Goal: Check status: Check status

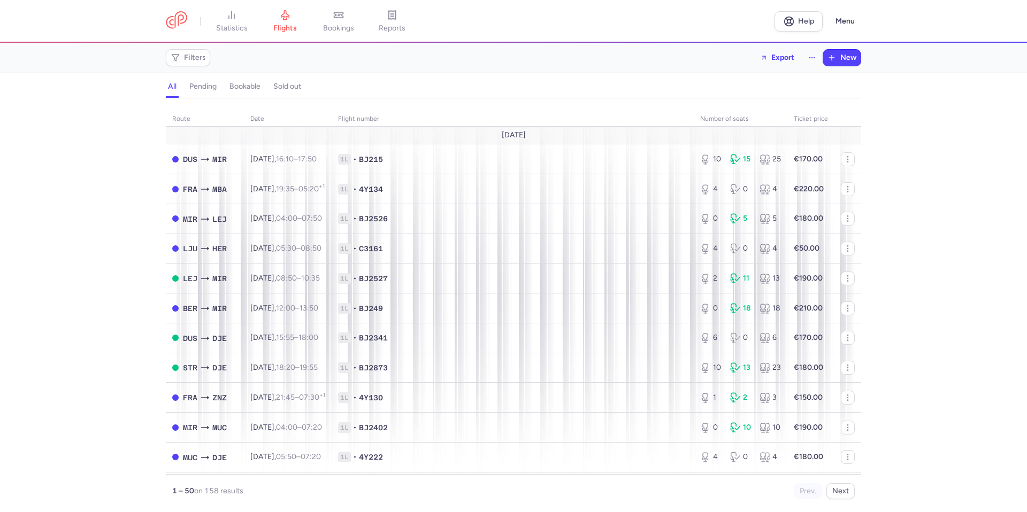
click at [618, 70] on div "Filters Export New" at bounding box center [514, 58] width 704 height 26
click at [198, 64] on span "Filters" at bounding box center [188, 57] width 40 height 13
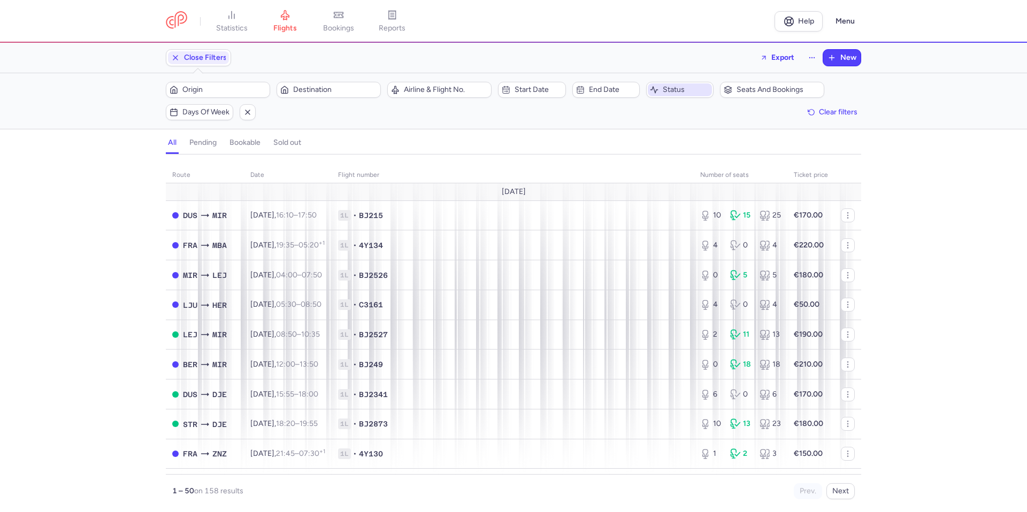
click at [659, 91] on span "Status" at bounding box center [680, 89] width 64 height 13
click at [668, 149] on li "pending" at bounding box center [700, 159] width 107 height 21
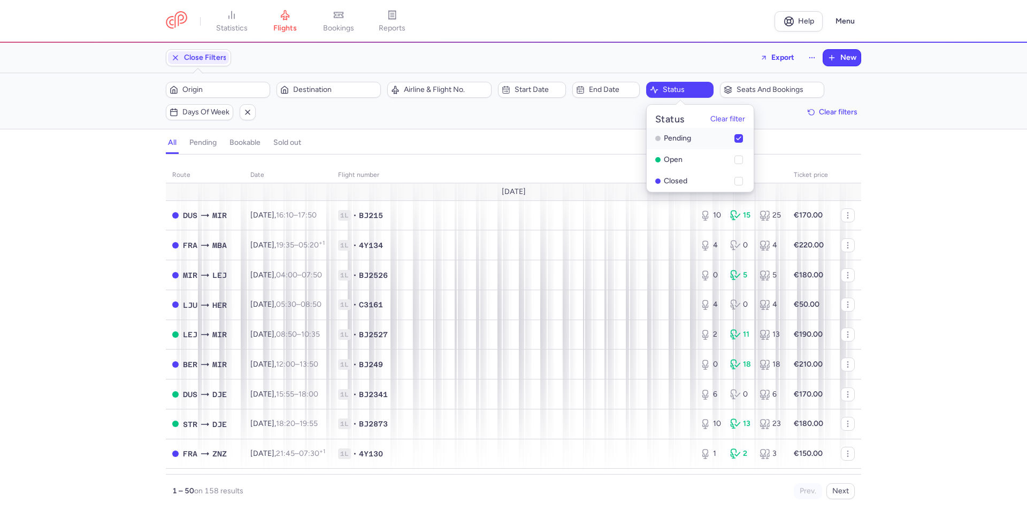
checkbox input "true"
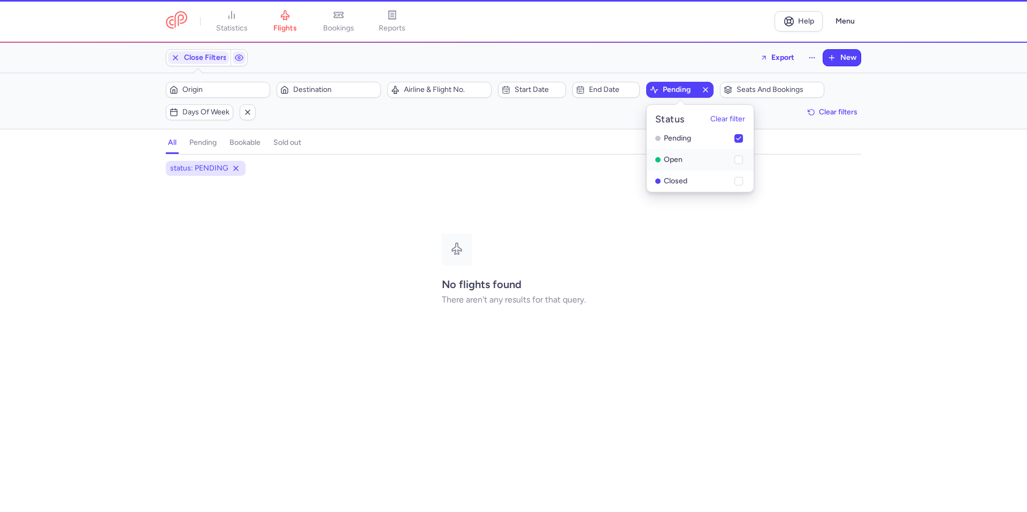
click at [672, 171] on li "open" at bounding box center [700, 181] width 107 height 21
checkbox input "true"
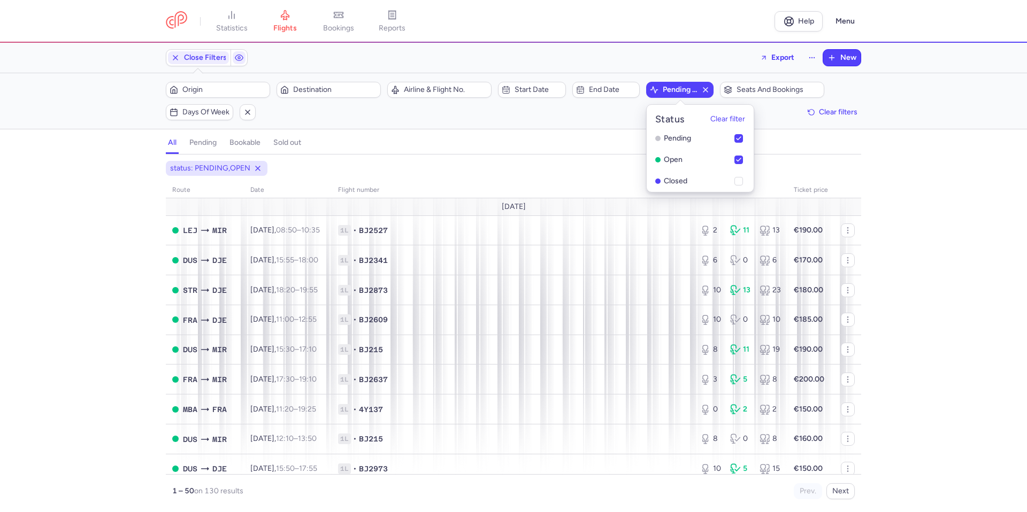
click at [581, 176] on div "status: PENDING,OPEN" at bounding box center [514, 168] width 700 height 19
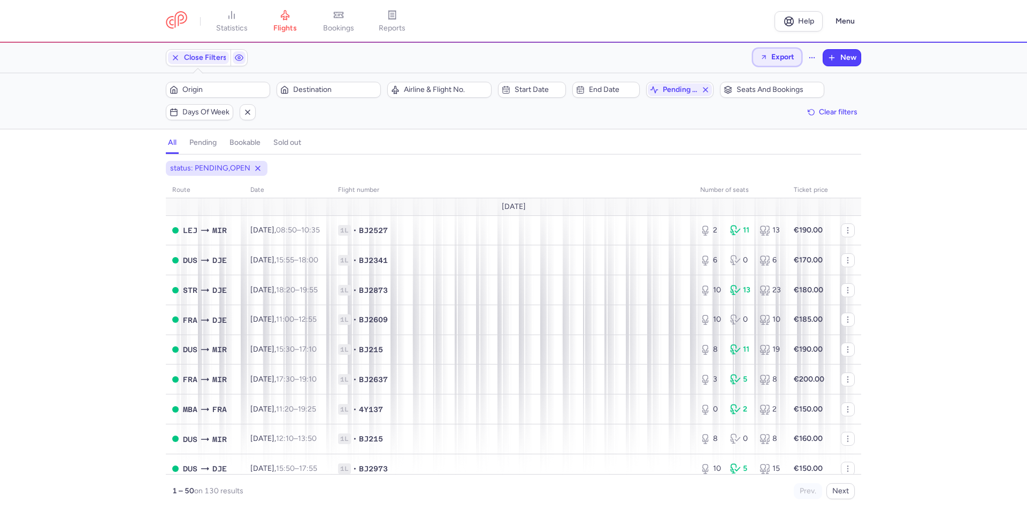
click at [792, 55] on span "Export" at bounding box center [782, 57] width 23 height 8
click at [725, 82] on p "Export flights" at bounding box center [723, 86] width 44 height 9
click at [528, 23] on nav "statistics flights bookings reports" at bounding box center [470, 22] width 609 height 24
